Goal: Task Accomplishment & Management: Use online tool/utility

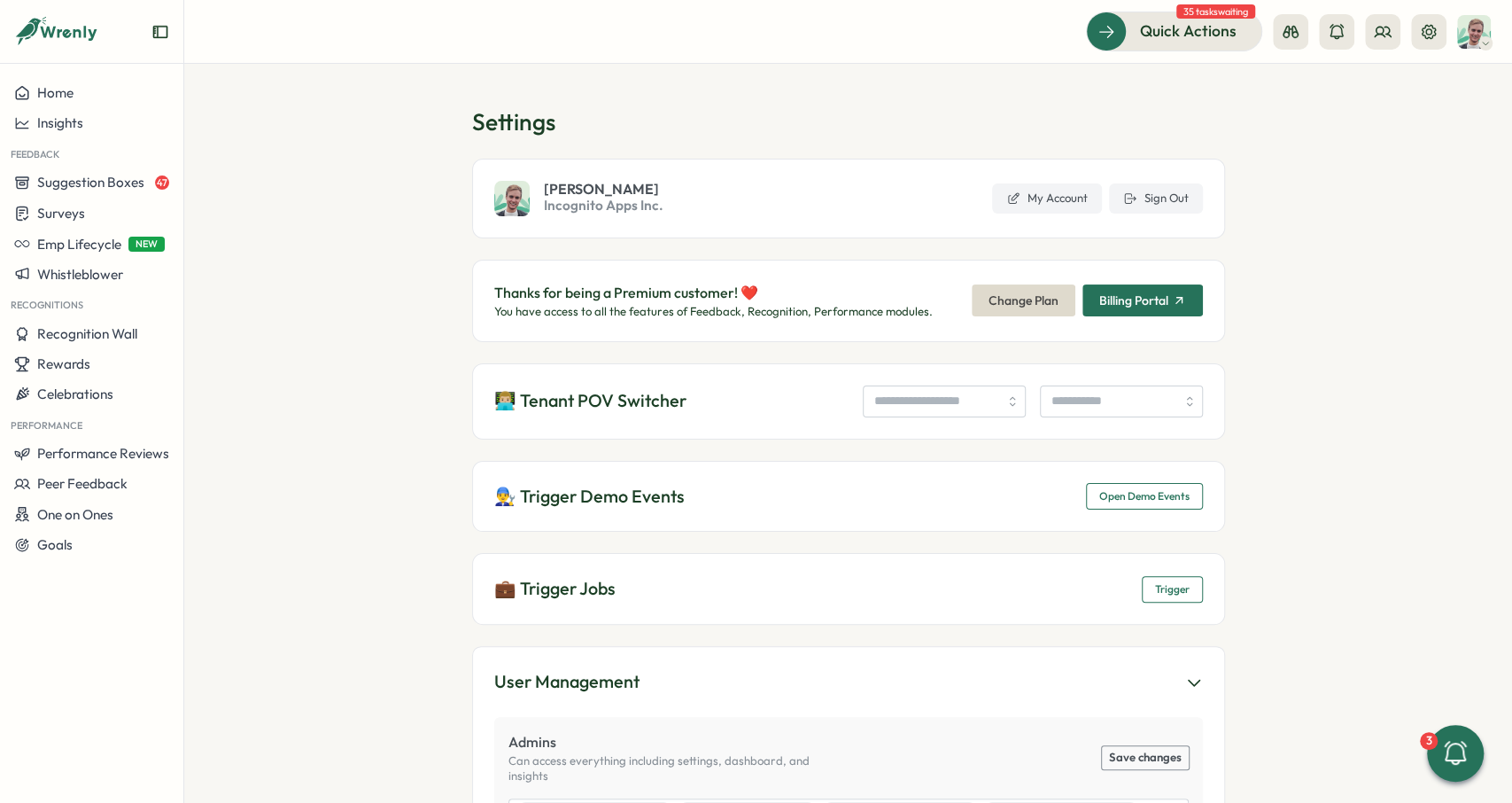
click at [916, 417] on div "👨🏼‍💻 Tenant POV Switcher" at bounding box center [848, 402] width 753 height 76
click at [899, 402] on input "search" at bounding box center [944, 401] width 163 height 32
type input "**********"
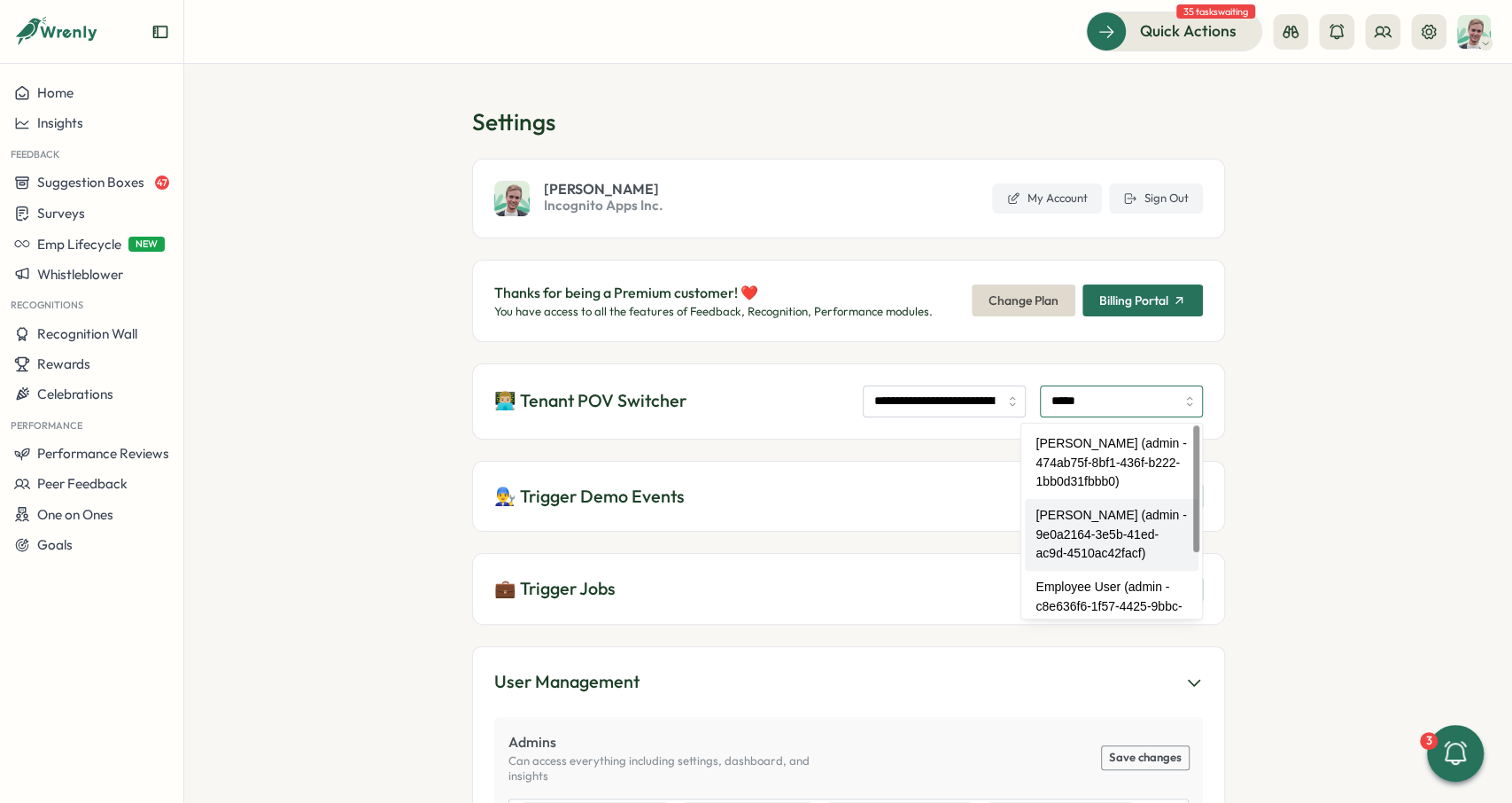
type input "**********"
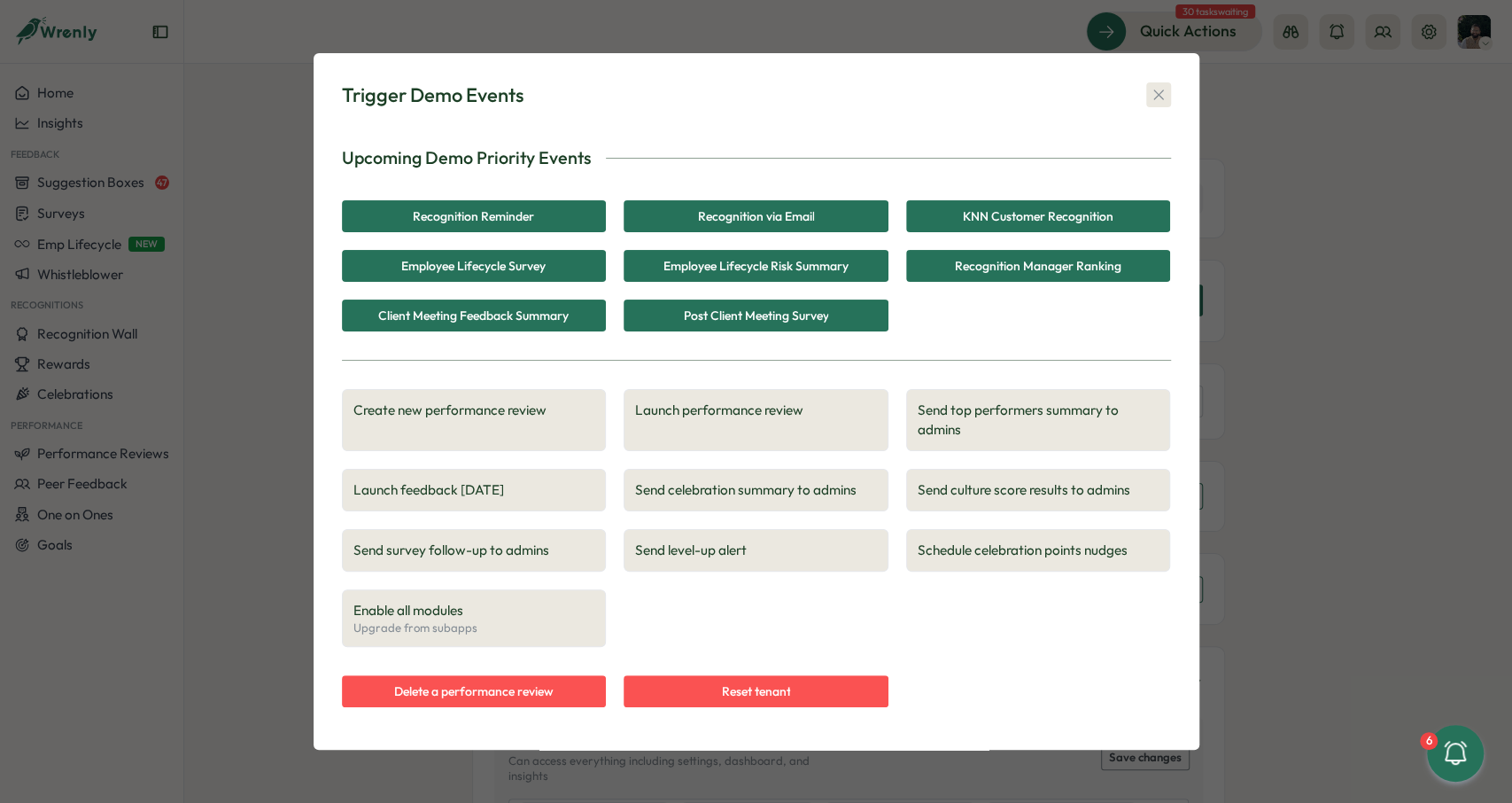
click at [1159, 92] on icon "button" at bounding box center [1159, 95] width 18 height 18
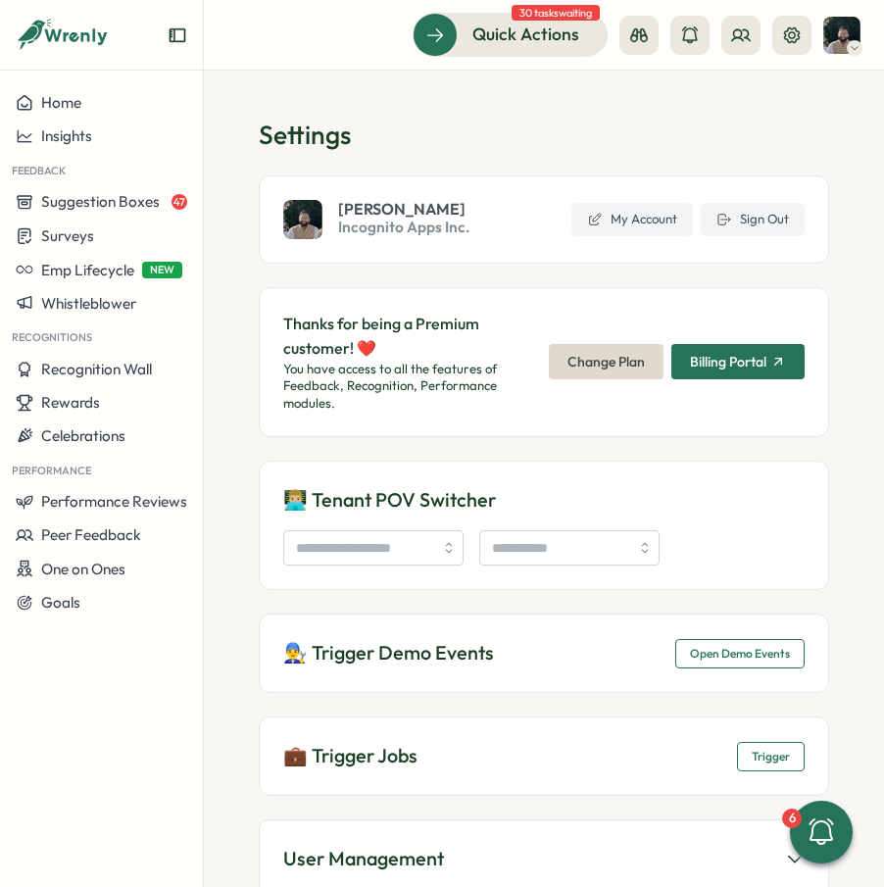
click at [745, 643] on span "Open Demo Events" at bounding box center [740, 653] width 100 height 27
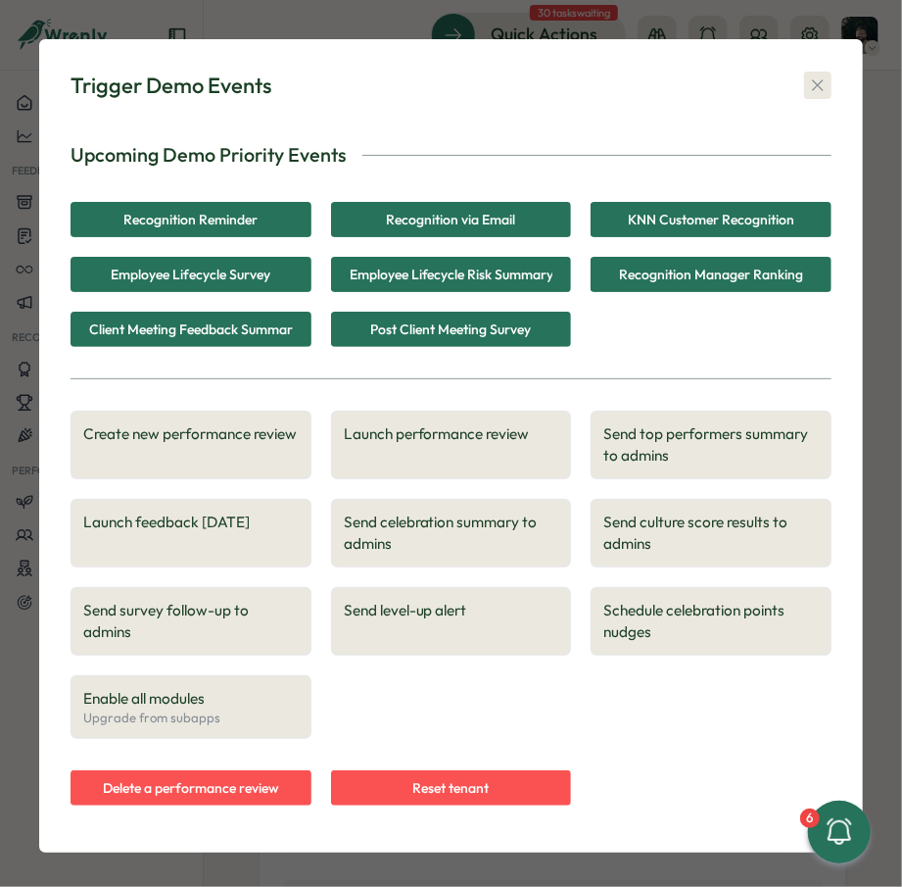
click at [826, 77] on icon "button" at bounding box center [818, 85] width 20 height 20
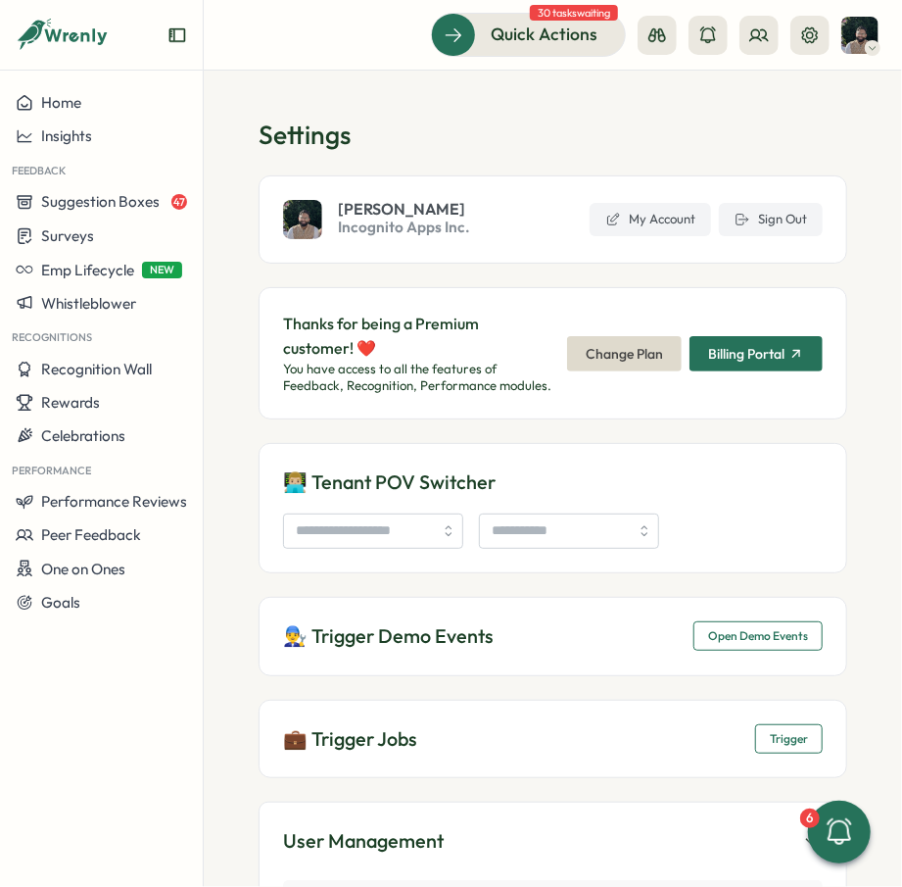
click at [397, 231] on span "Incognito Apps Inc." at bounding box center [404, 227] width 132 height 22
click at [757, 106] on section "Settings Ali Khan Incognito Apps Inc. My Account Sign Out Thanks for being a Pr…" at bounding box center [553, 479] width 698 height 816
click at [751, 35] on icon at bounding box center [759, 35] width 20 height 20
click at [763, 92] on div "Org Members" at bounding box center [759, 97] width 123 height 22
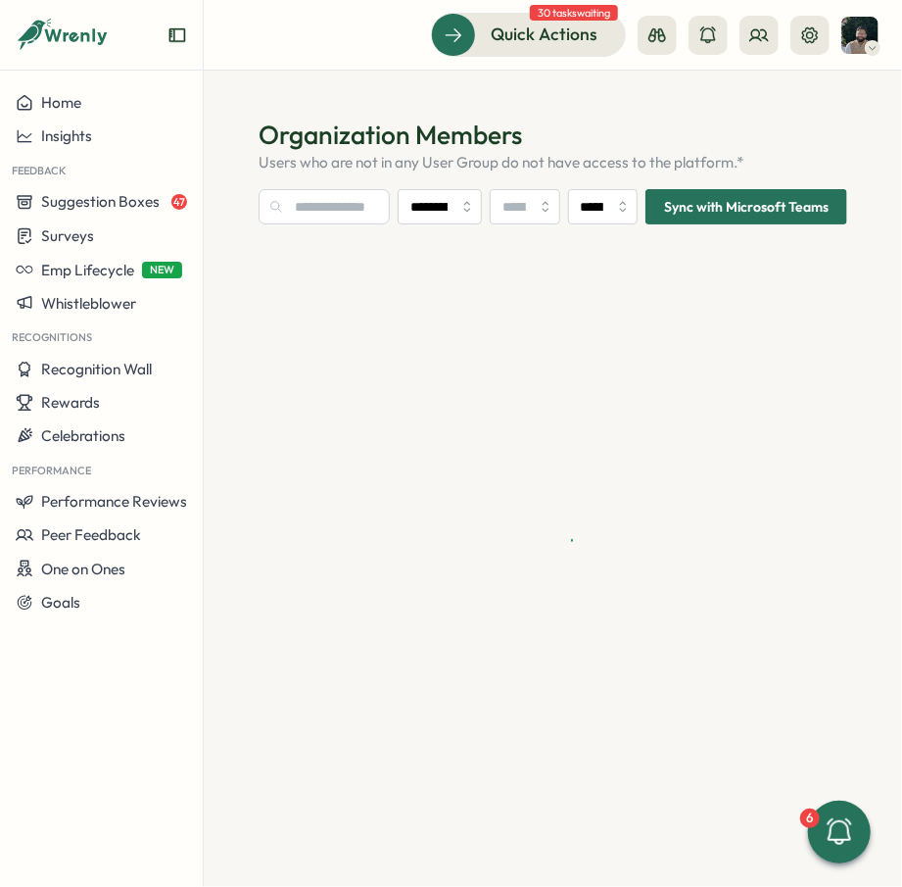
type input "**********"
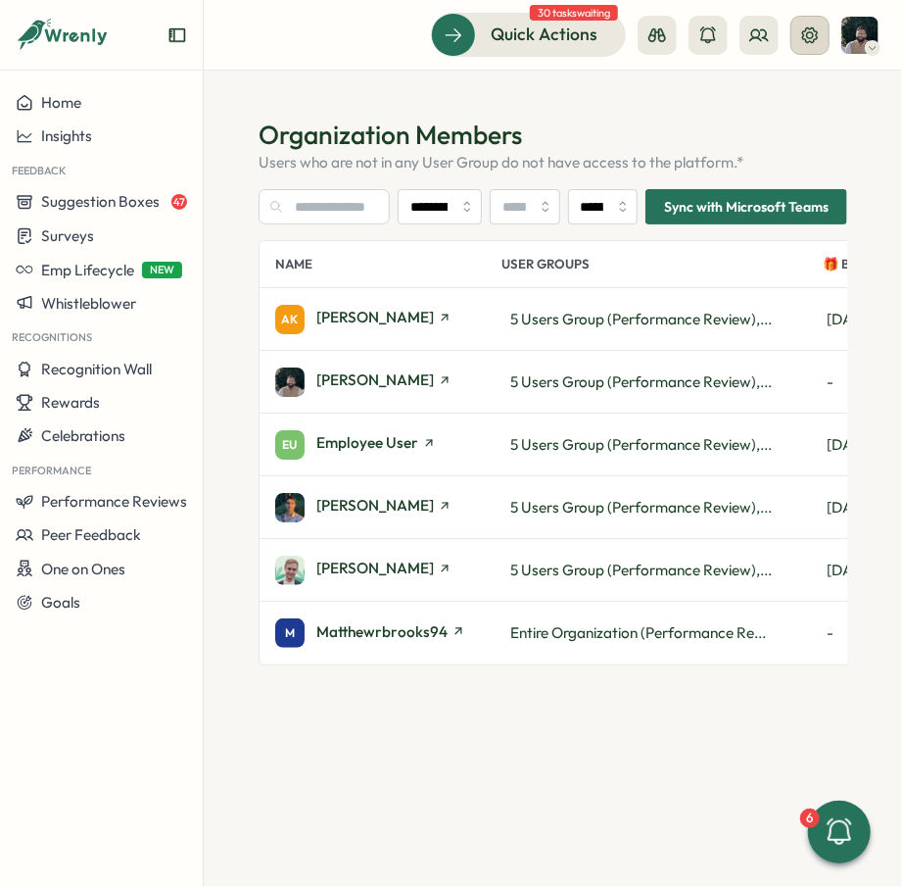
click at [798, 38] on button at bounding box center [810, 35] width 39 height 39
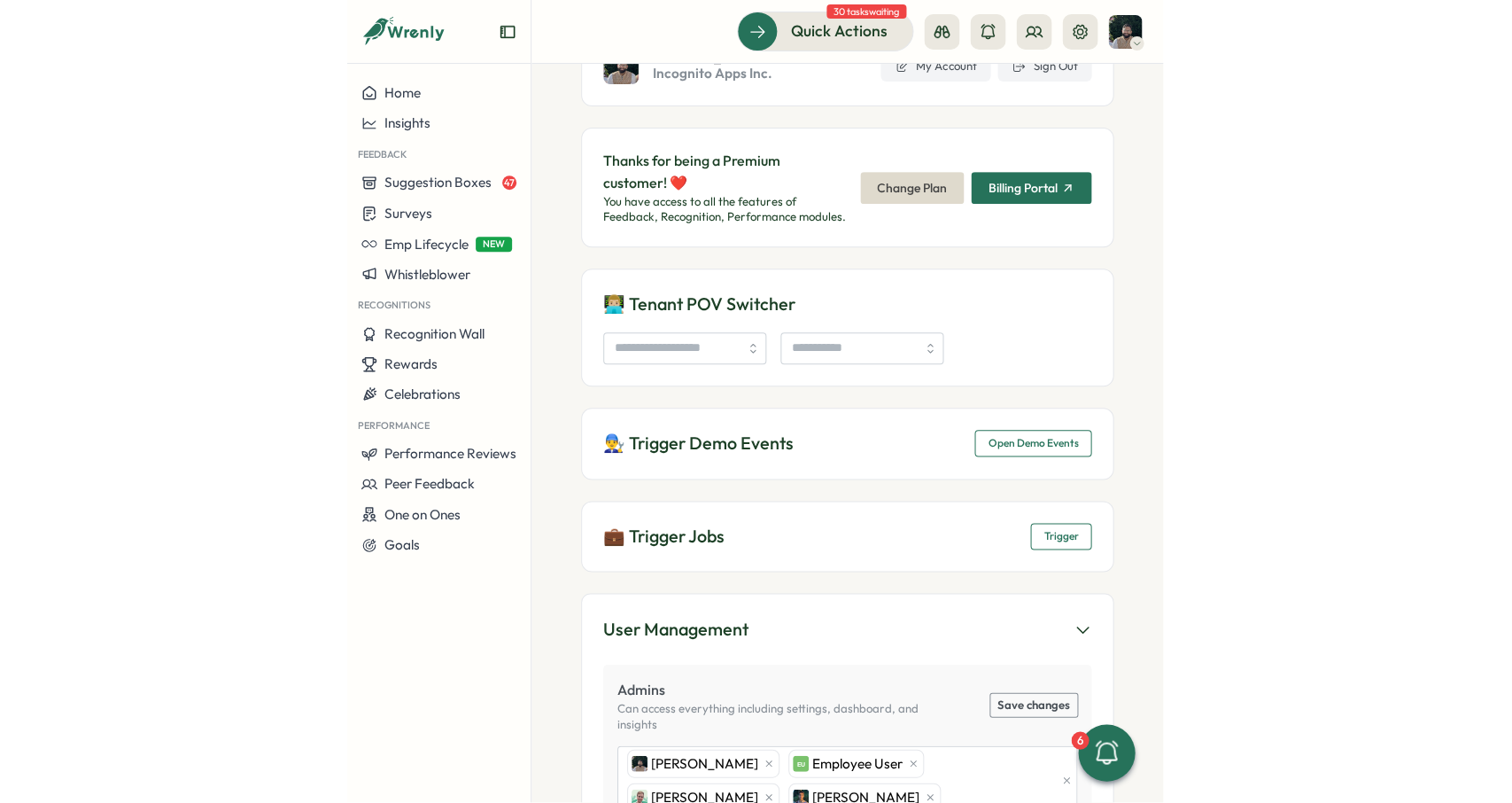
scroll to position [133, 0]
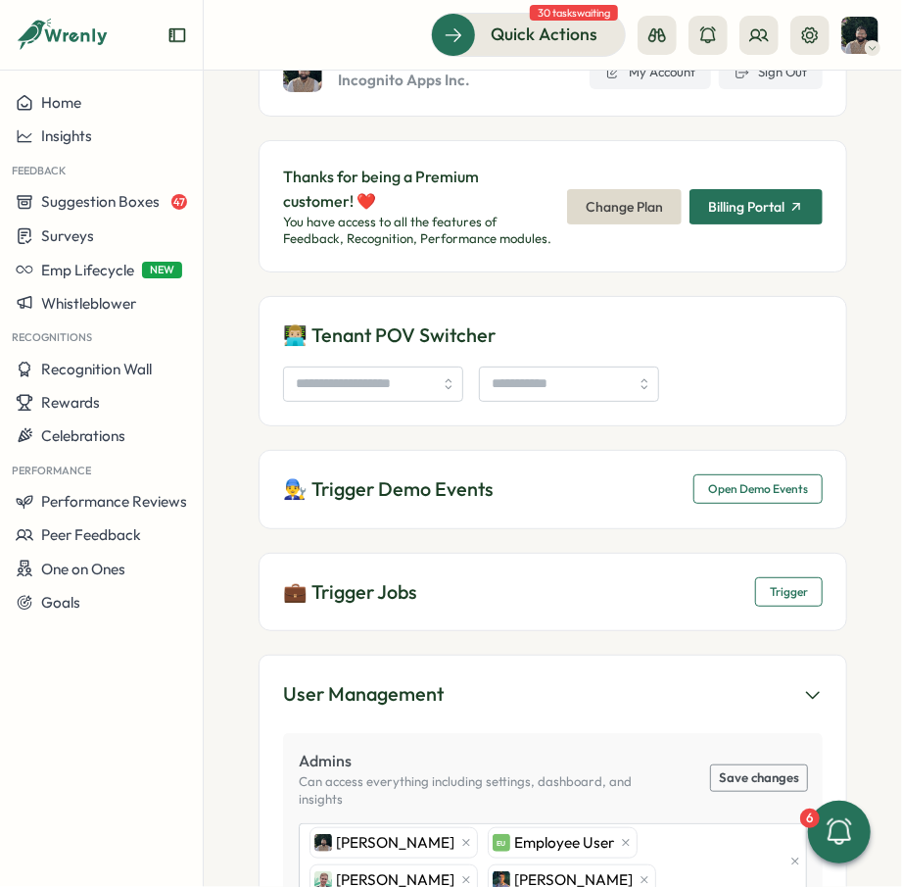
click at [769, 490] on span "Open Demo Events" at bounding box center [758, 488] width 100 height 27
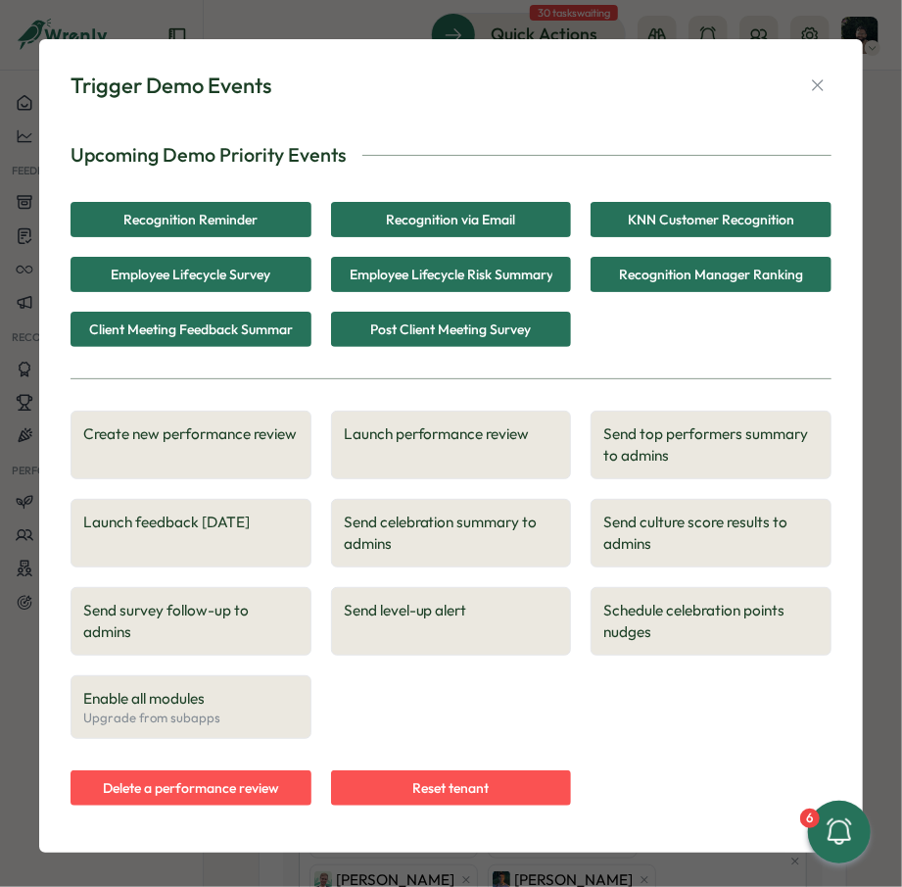
click at [107, 87] on div "Trigger Demo Events" at bounding box center [171, 86] width 201 height 30
click at [220, 93] on div "Trigger Demo Events" at bounding box center [171, 86] width 201 height 30
drag, startPoint x: 121, startPoint y: 81, endPoint x: 275, endPoint y: 81, distance: 153.8
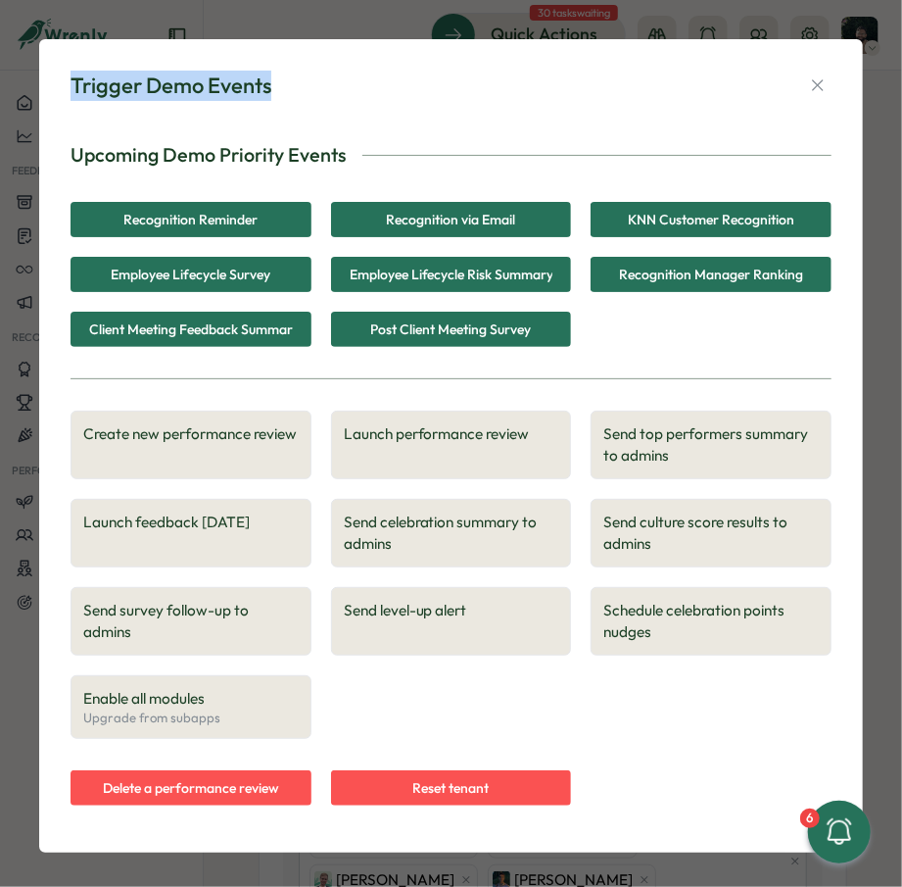
click at [275, 81] on div "Trigger Demo Events" at bounding box center [451, 86] width 761 height 30
click at [182, 144] on p "Upcoming Demo Priority Events" at bounding box center [209, 155] width 276 height 30
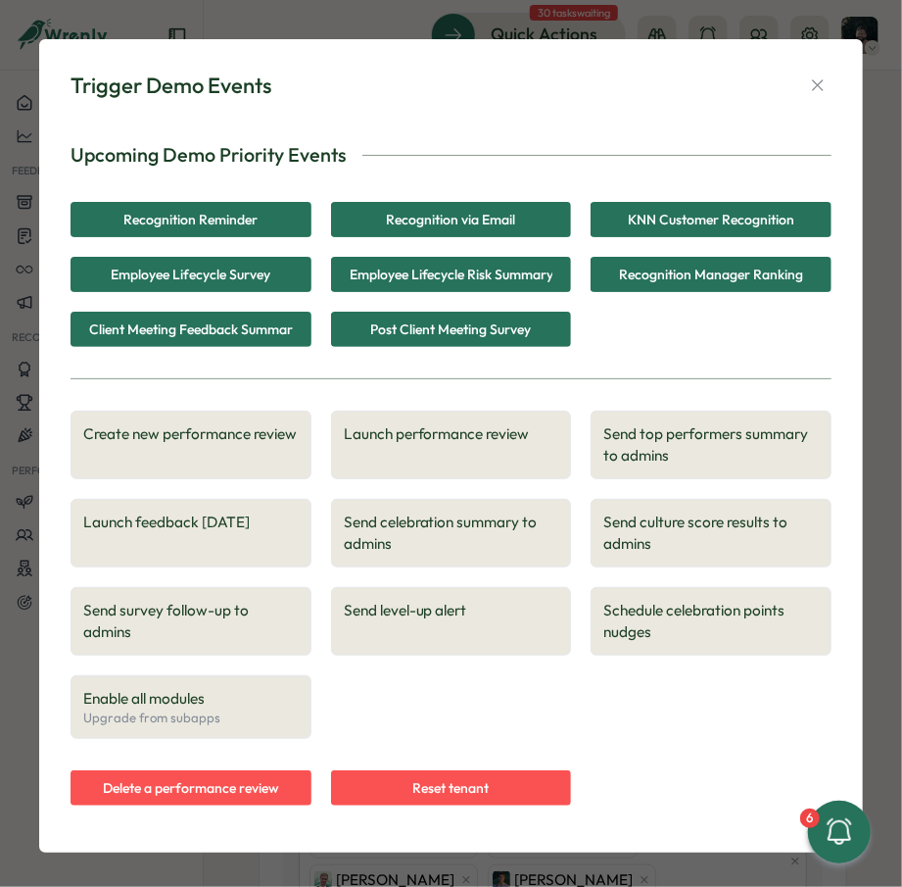
click at [307, 150] on p "Upcoming Demo Priority Events" at bounding box center [209, 155] width 276 height 30
click at [196, 86] on div "Trigger Demo Events" at bounding box center [171, 86] width 201 height 30
click at [222, 95] on div "Trigger Demo Events" at bounding box center [171, 86] width 201 height 30
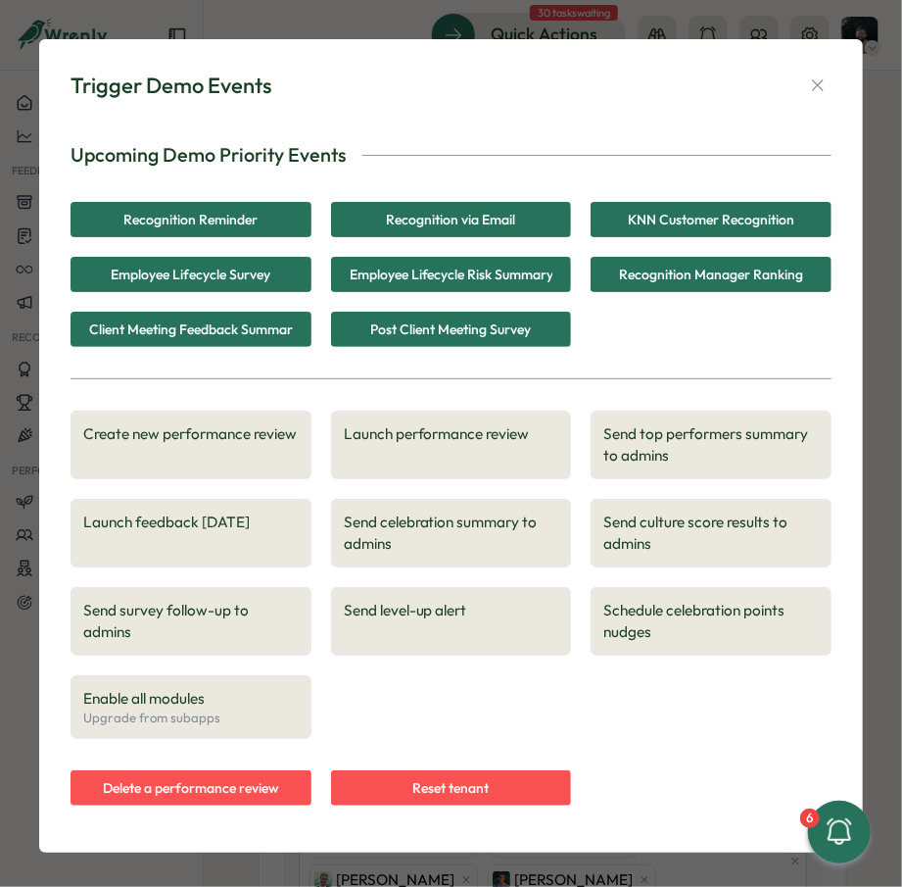
click at [168, 89] on div "Trigger Demo Events" at bounding box center [171, 86] width 201 height 30
click at [215, 95] on div "Trigger Demo Events" at bounding box center [171, 86] width 201 height 30
click at [185, 150] on p "Upcoming Demo Priority Events" at bounding box center [209, 155] width 276 height 30
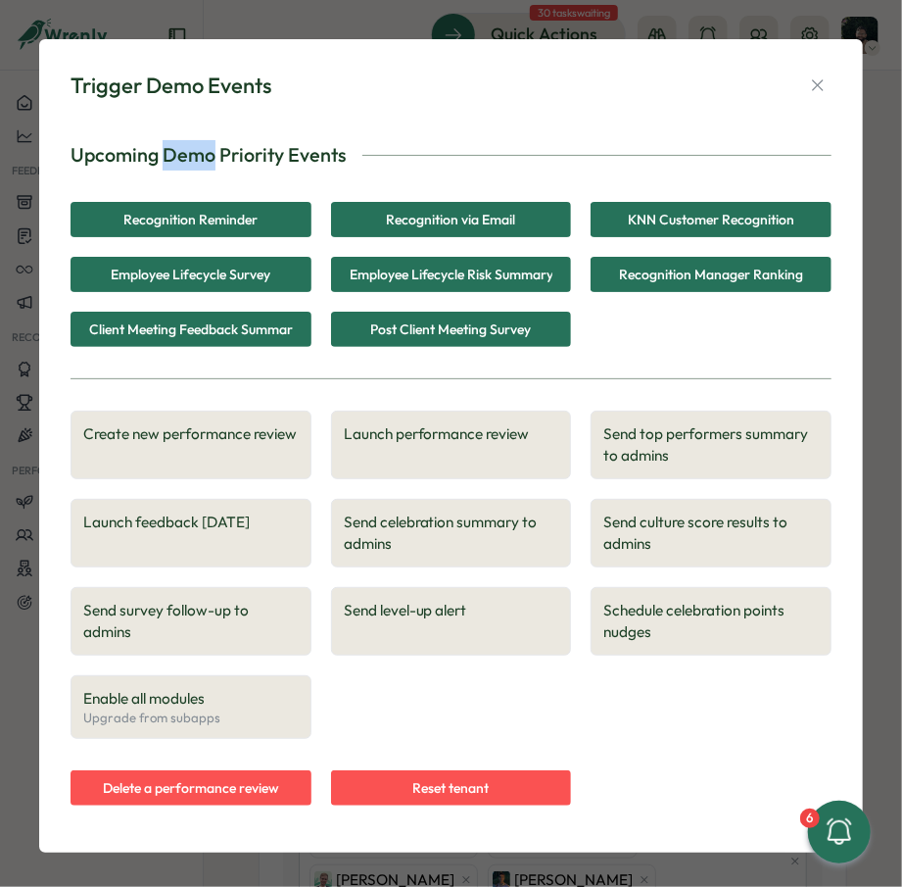
click at [185, 150] on p "Upcoming Demo Priority Events" at bounding box center [209, 155] width 276 height 30
click at [272, 150] on p "Upcoming Demo Priority Events" at bounding box center [209, 155] width 276 height 30
click at [669, 64] on div "Trigger Demo Events Upcoming Demo Priority Events Recognition Reminder Recognit…" at bounding box center [451, 446] width 777 height 766
click at [221, 275] on span "Employee Lifecycle Survey" at bounding box center [191, 274] width 160 height 33
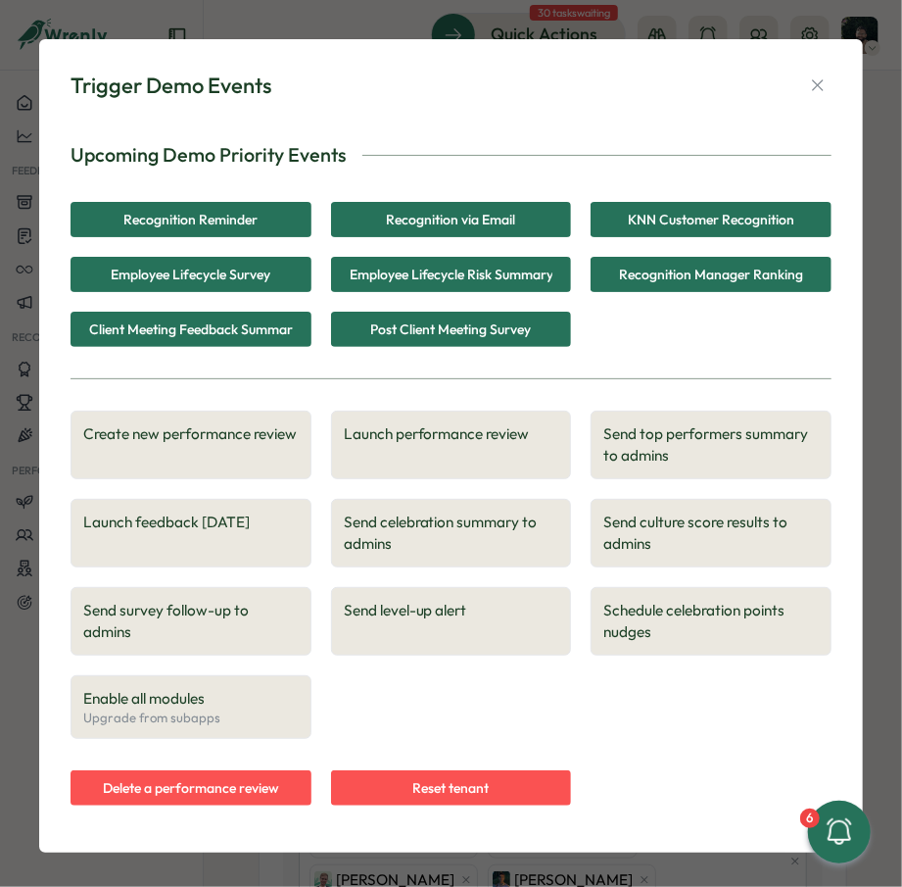
click at [448, 273] on span "Employee Lifecycle Risk Summary" at bounding box center [452, 274] width 204 height 33
click at [407, 79] on div "Trigger Demo Events" at bounding box center [451, 86] width 761 height 30
click at [222, 156] on p "Upcoming Demo Priority Events" at bounding box center [209, 155] width 276 height 30
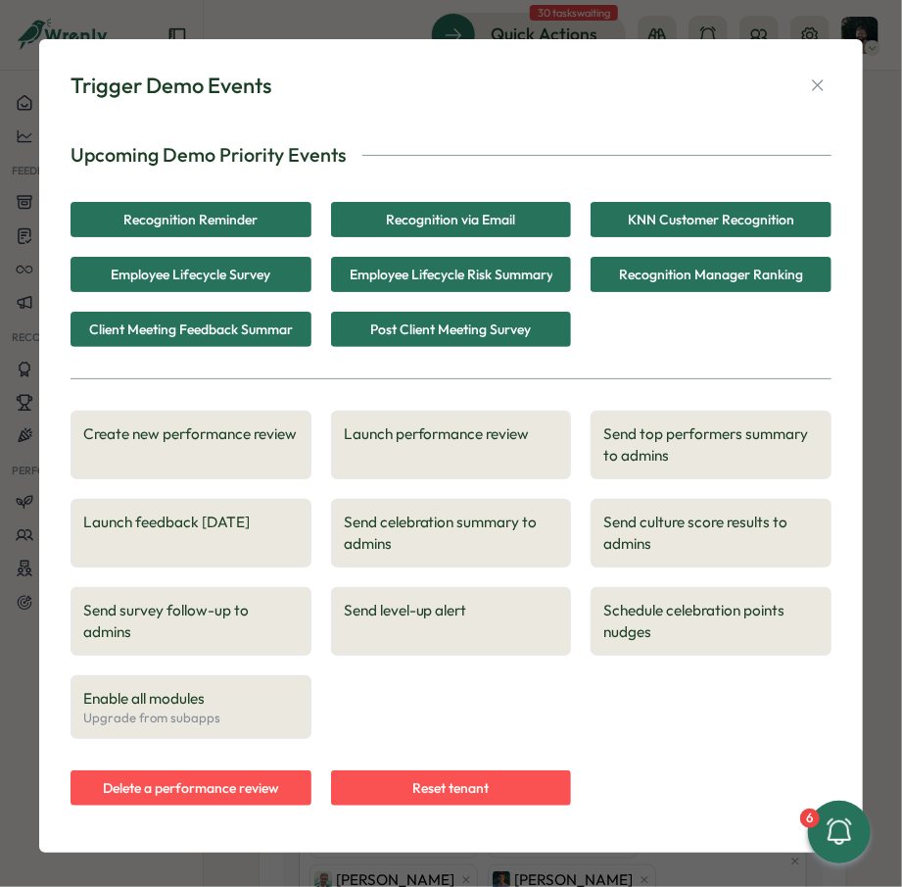
click at [182, 152] on p "Upcoming Demo Priority Events" at bounding box center [209, 155] width 276 height 30
click at [166, 85] on div "Trigger Demo Events" at bounding box center [171, 86] width 201 height 30
click at [88, 83] on div "Trigger Demo Events" at bounding box center [171, 86] width 201 height 30
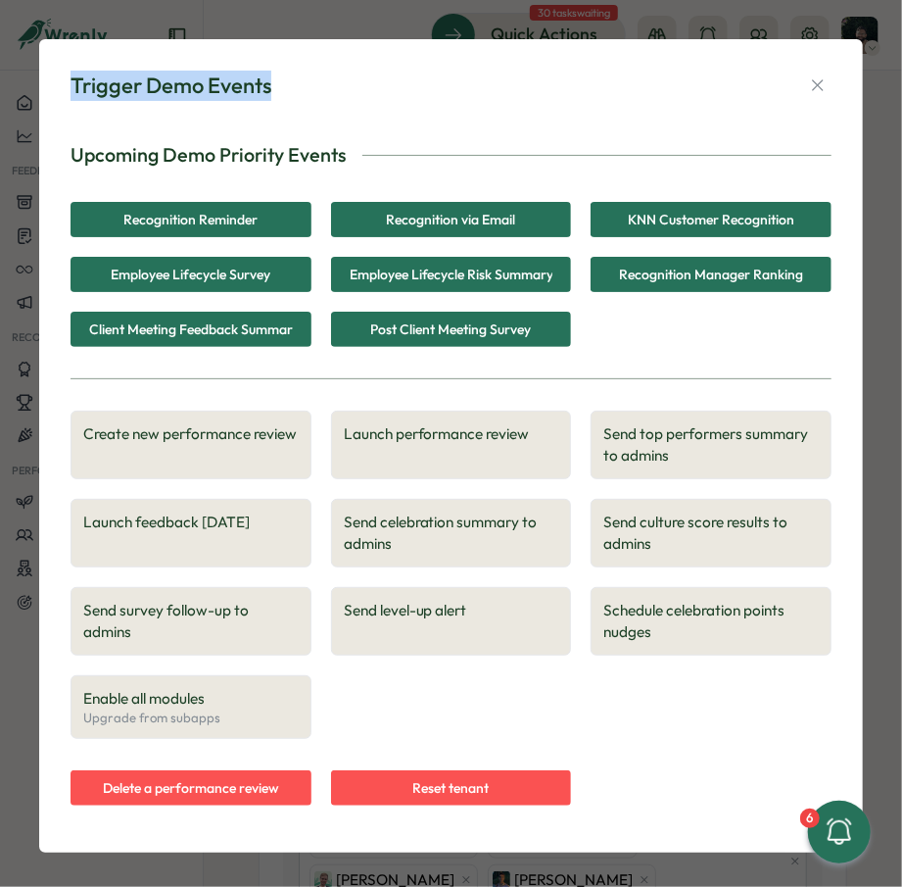
drag, startPoint x: 70, startPoint y: 79, endPoint x: 283, endPoint y: 87, distance: 213.7
click at [283, 87] on div "Trigger Demo Events Upcoming Demo Priority Events Recognition Reminder Recognit…" at bounding box center [451, 446] width 777 height 766
drag, startPoint x: 283, startPoint y: 87, endPoint x: 185, endPoint y: 80, distance: 98.2
click at [281, 87] on div "Trigger Demo Events" at bounding box center [451, 86] width 761 height 30
click at [169, 81] on div "Trigger Demo Events" at bounding box center [171, 86] width 201 height 30
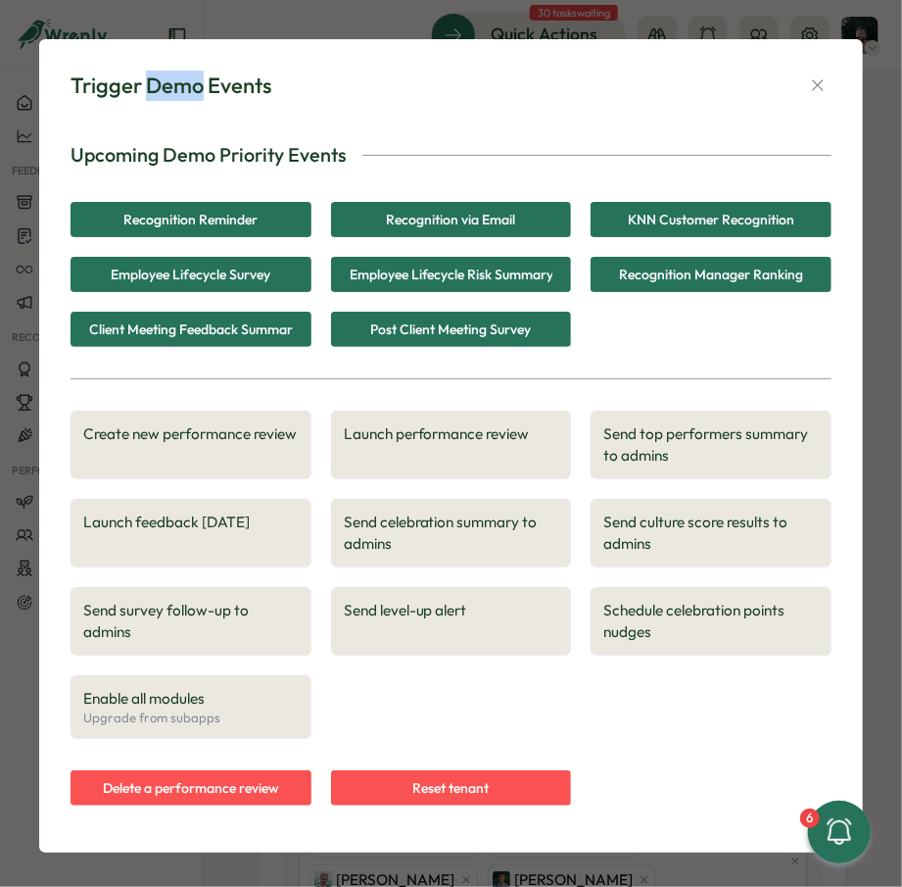
click at [169, 81] on div "Trigger Demo Events" at bounding box center [171, 86] width 201 height 30
drag, startPoint x: 169, startPoint y: 81, endPoint x: 216, endPoint y: 83, distance: 47.1
click at [171, 81] on div "Trigger Demo Events" at bounding box center [171, 86] width 201 height 30
click at [217, 83] on div "Trigger Demo Events" at bounding box center [171, 86] width 201 height 30
click at [134, 92] on div "Trigger Demo Events" at bounding box center [171, 86] width 201 height 30
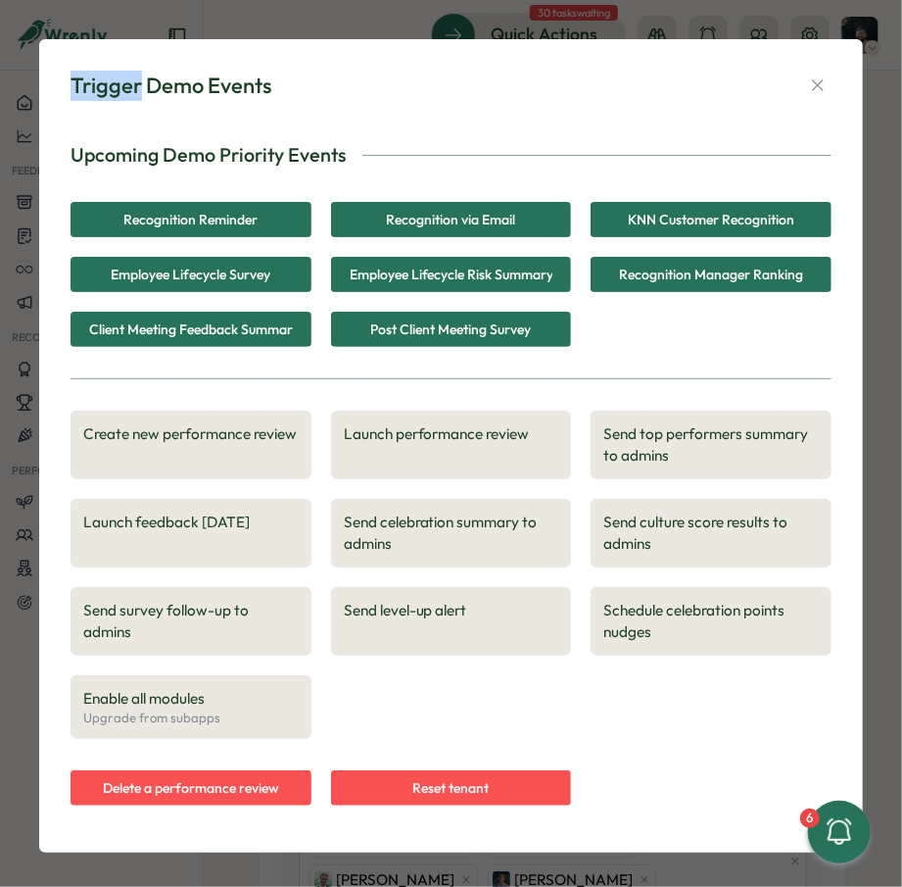
click at [134, 92] on div "Trigger Demo Events" at bounding box center [171, 86] width 201 height 30
click at [159, 93] on div "Trigger Demo Events" at bounding box center [171, 86] width 201 height 30
click at [817, 88] on icon "button" at bounding box center [818, 85] width 20 height 20
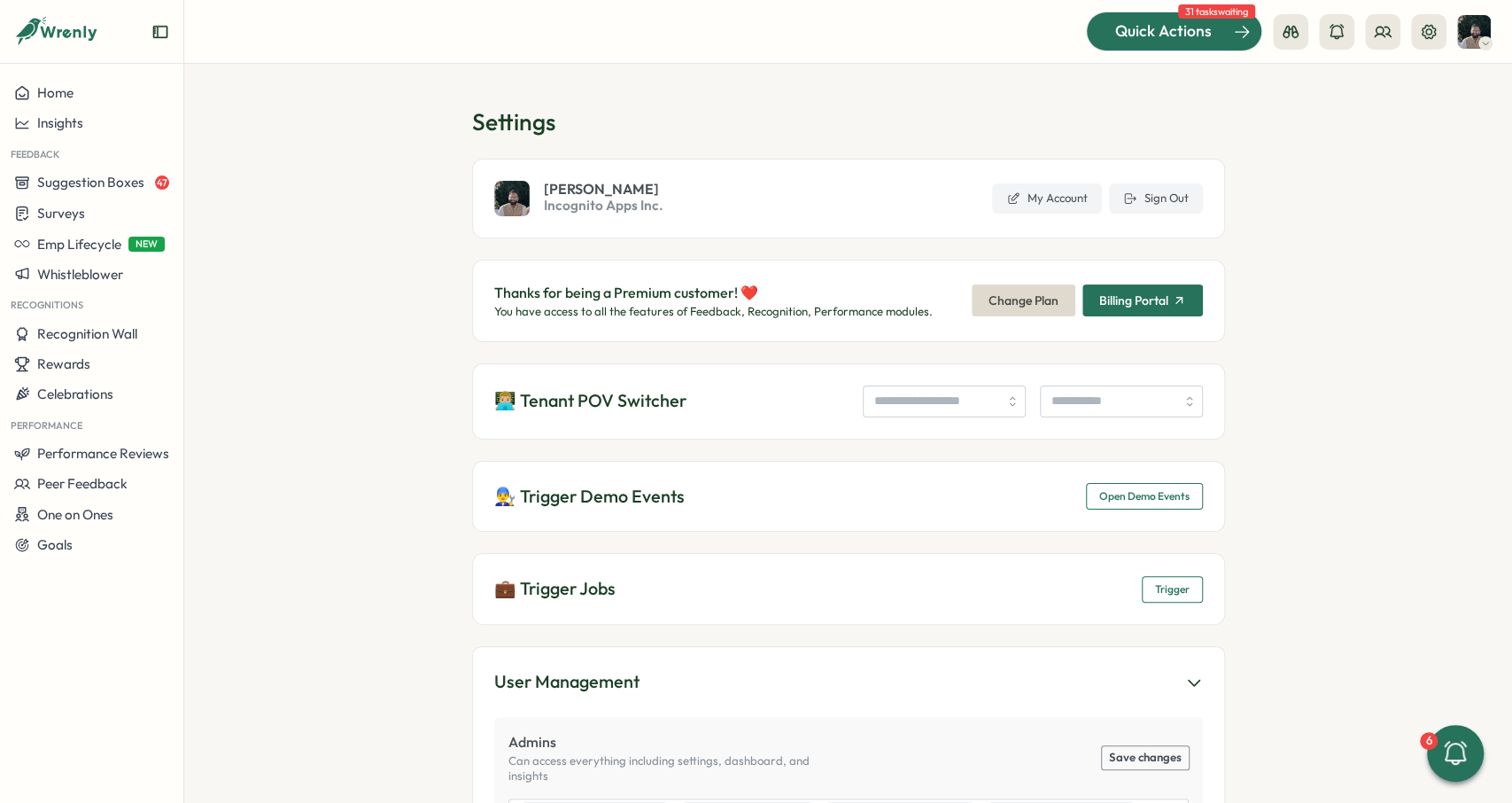
scroll to position [0, 0]
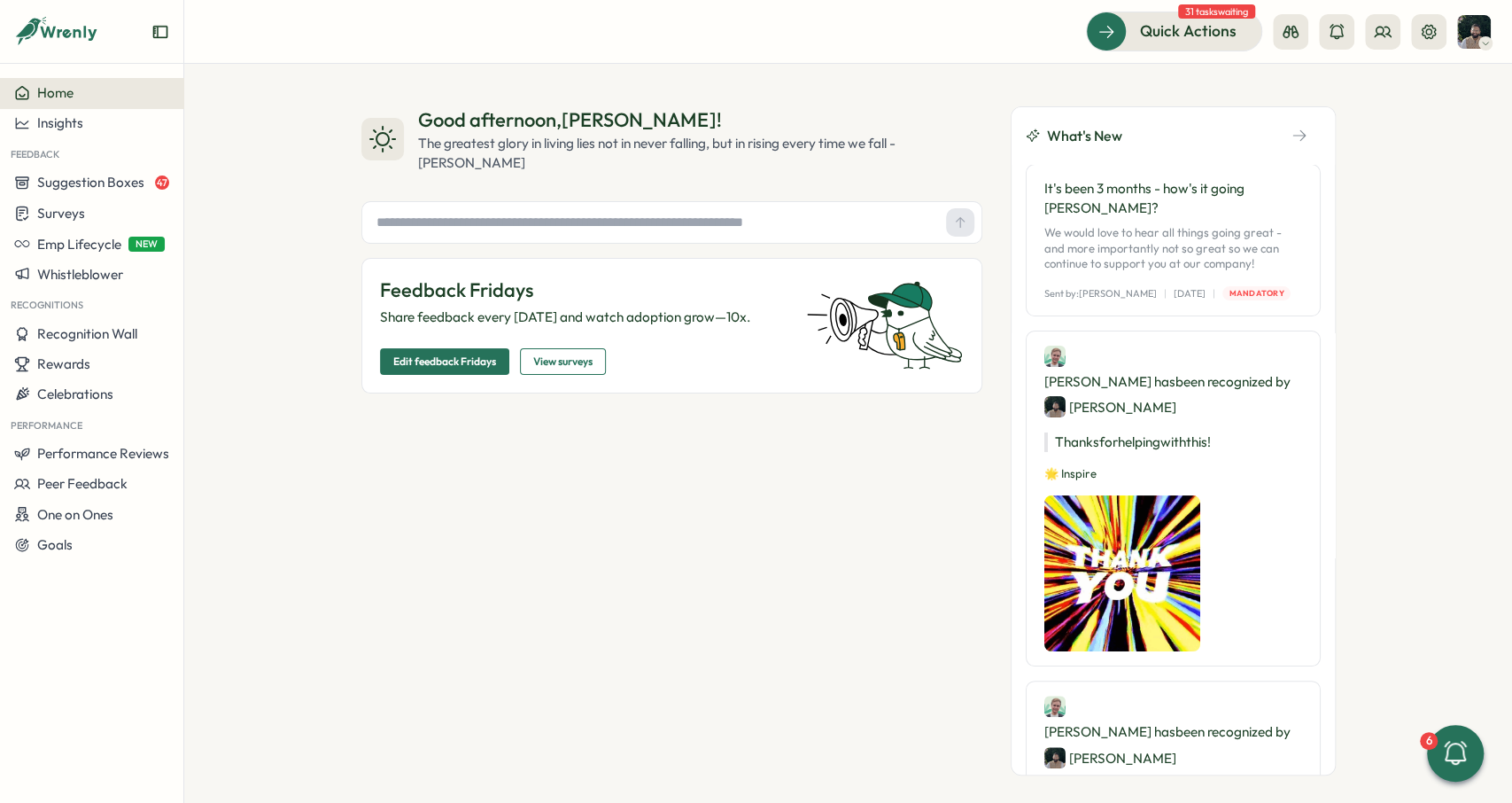
click at [612, 525] on div "Good afternoon , Ali ! The greatest glory in living lies not in never falling, …" at bounding box center [672, 441] width 621 height 669
click at [109, 100] on div "Home" at bounding box center [91, 93] width 155 height 16
